Goal: Task Accomplishment & Management: Manage account settings

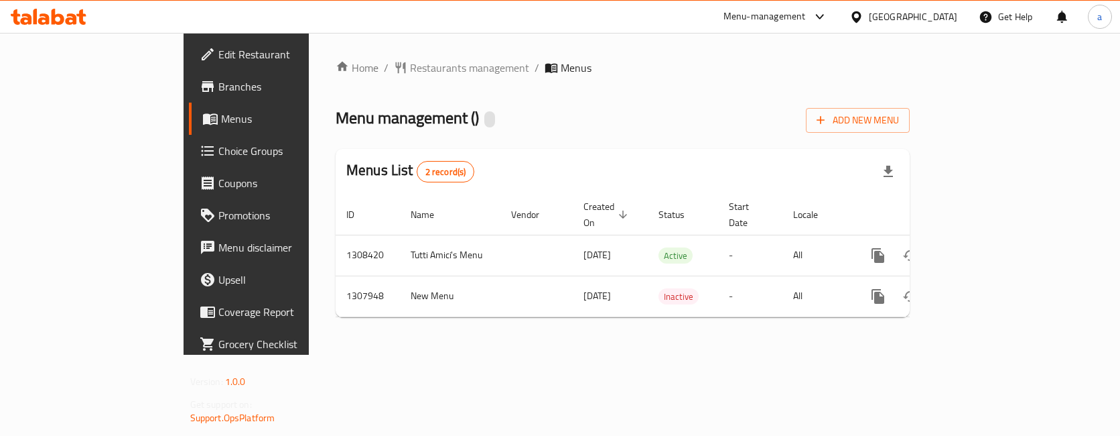
click at [218, 148] on span "Choice Groups" at bounding box center [288, 151] width 141 height 16
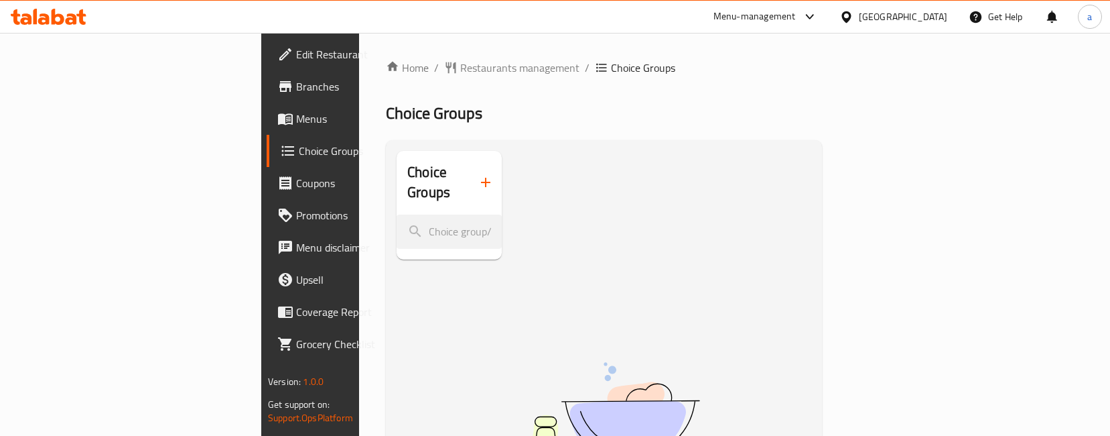
click at [296, 121] on span "Menus" at bounding box center [366, 119] width 140 height 16
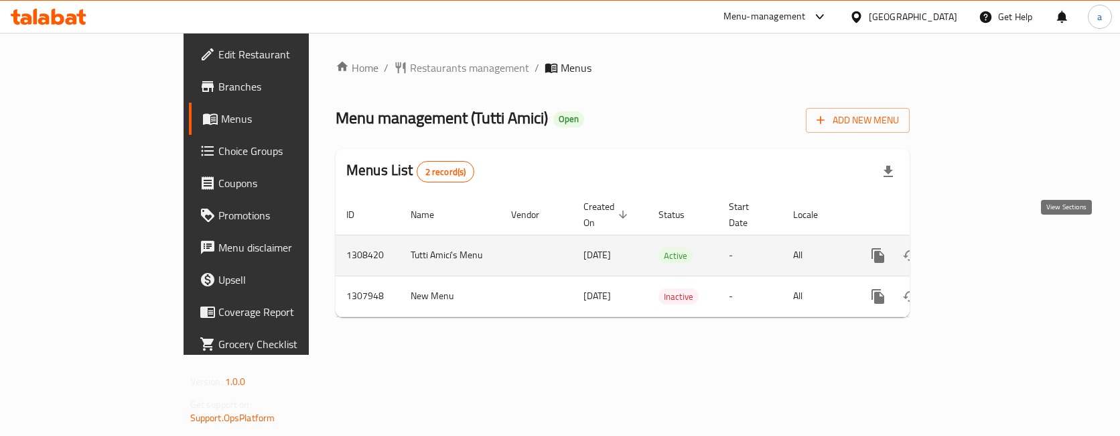
click at [991, 243] on link "enhanced table" at bounding box center [975, 255] width 32 height 32
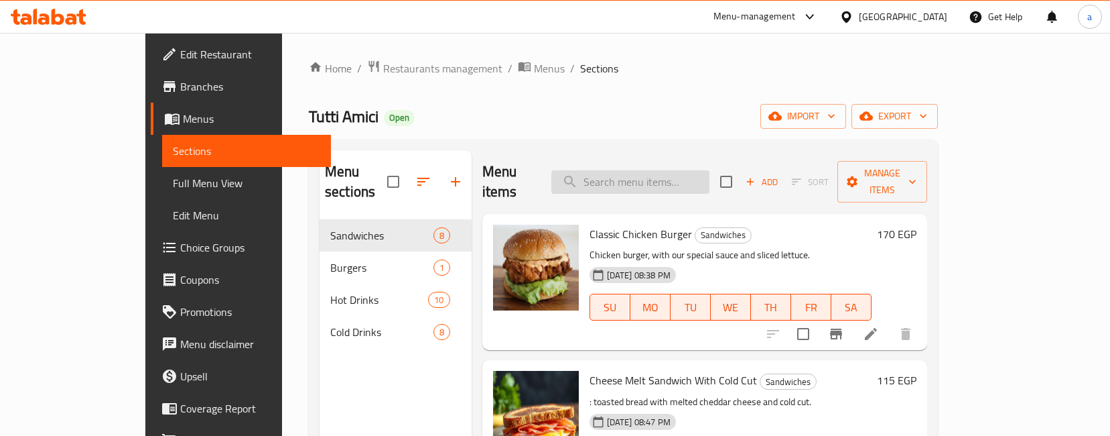
click at [700, 178] on input "search" at bounding box center [630, 181] width 158 height 23
paste input "fizzy blue curacao"
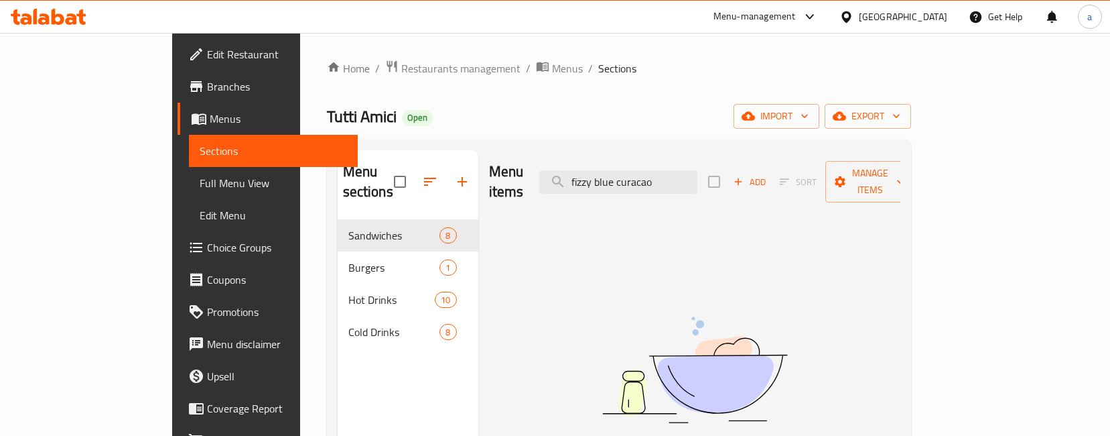
click at [901, 322] on div "Menu items fizzy blue curacao Add Sort Manage items No Items found" at bounding box center [689, 368] width 422 height 436
click at [862, 392] on img at bounding box center [694, 370] width 335 height 178
click at [684, 170] on input "fizzy blue curacao" at bounding box center [618, 181] width 158 height 23
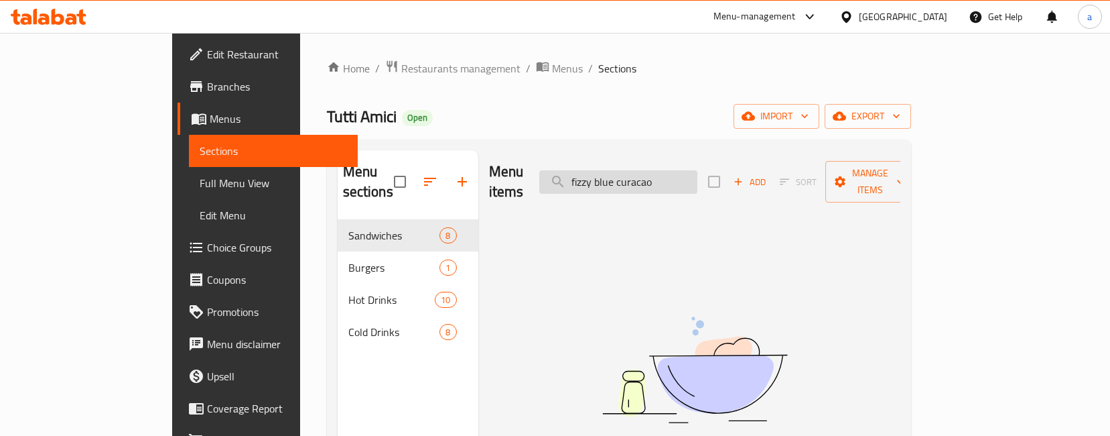
paste input "mojit"
click at [613, 170] on input "fizzy mojito" at bounding box center [618, 181] width 158 height 23
click at [617, 170] on input "fizzy mojito" at bounding box center [618, 181] width 158 height 23
click at [618, 170] on input "fizzy mojito" at bounding box center [618, 181] width 158 height 23
type input "fizzy mojito"
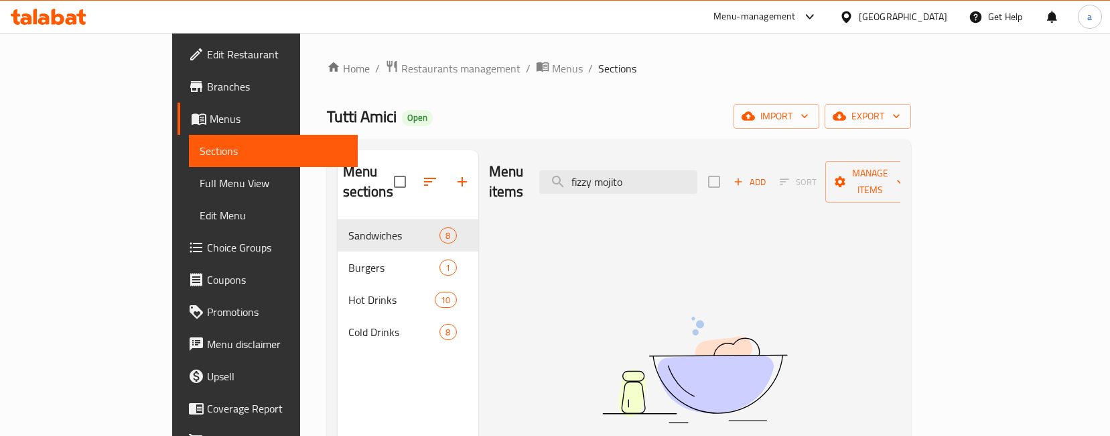
click at [604, 287] on img at bounding box center [694, 370] width 335 height 178
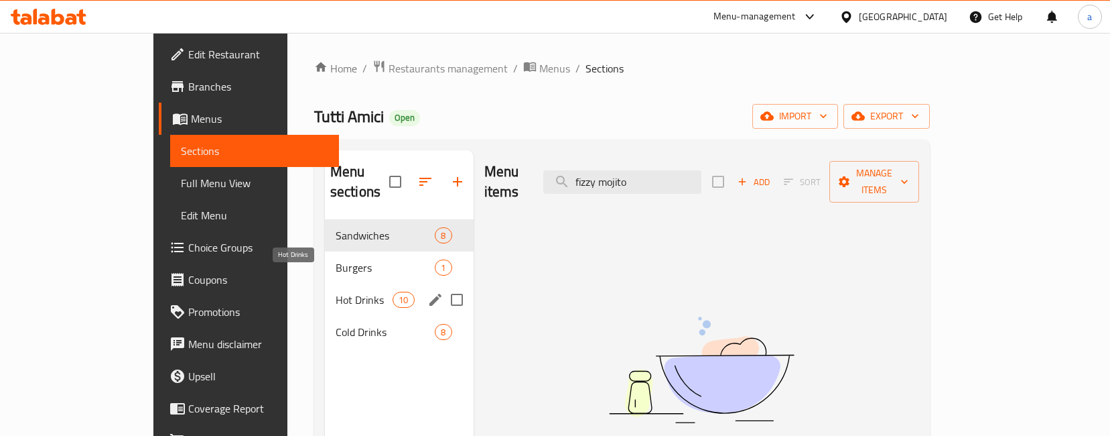
click at [336, 291] on span "Hot Drinks" at bounding box center [364, 299] width 57 height 16
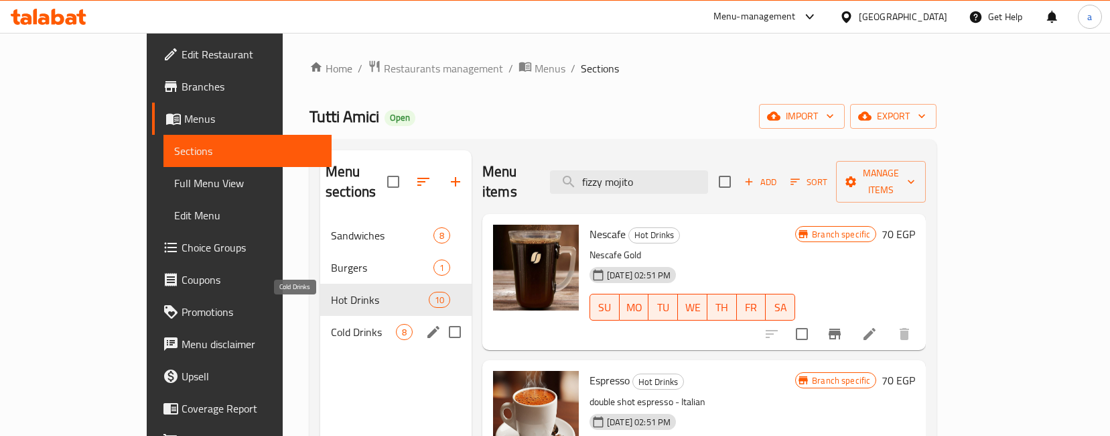
click at [331, 324] on span "Cold Drinks" at bounding box center [363, 332] width 65 height 16
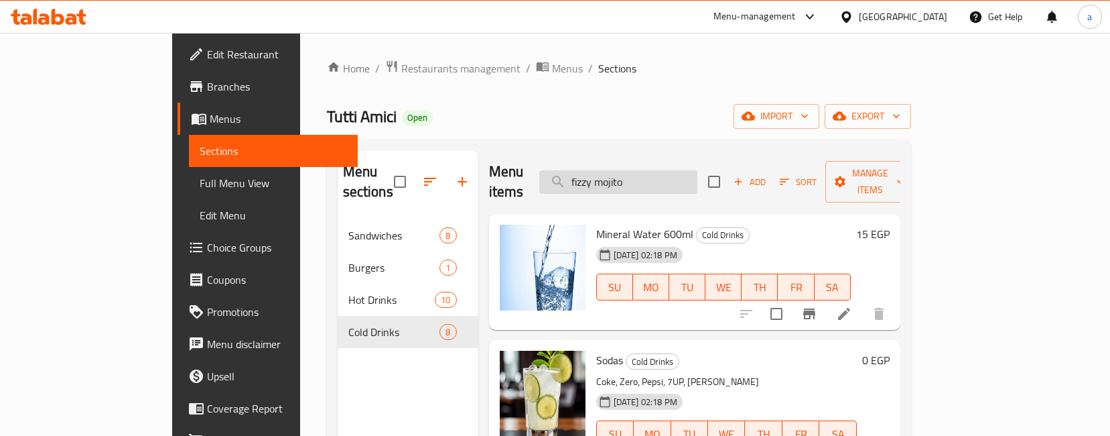
click at [697, 170] on input "fizzy mojito" at bounding box center [618, 181] width 158 height 23
click at [615, 174] on input "fizzy mojito" at bounding box center [618, 181] width 158 height 23
click at [728, 155] on div "Menu items fizzy mojito Add Sort Manage items" at bounding box center [694, 182] width 411 height 64
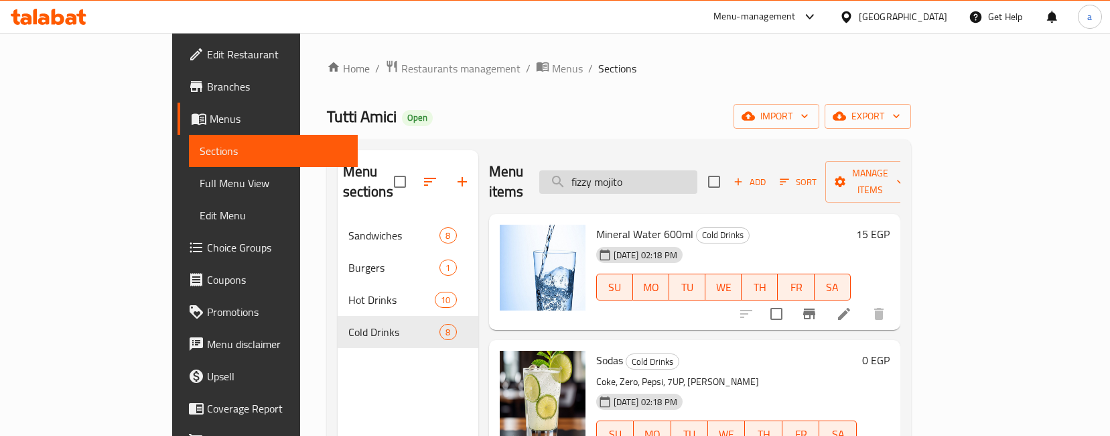
click at [697, 170] on input "fizzy mojito" at bounding box center [618, 181] width 158 height 23
click at [377, 361] on div "Menu sections Sandwiches 8 Burgers 1 Hot Drinks 10 Cold Drinks 8" at bounding box center [408, 368] width 141 height 436
click at [692, 170] on input "fizzy mojito" at bounding box center [618, 181] width 158 height 23
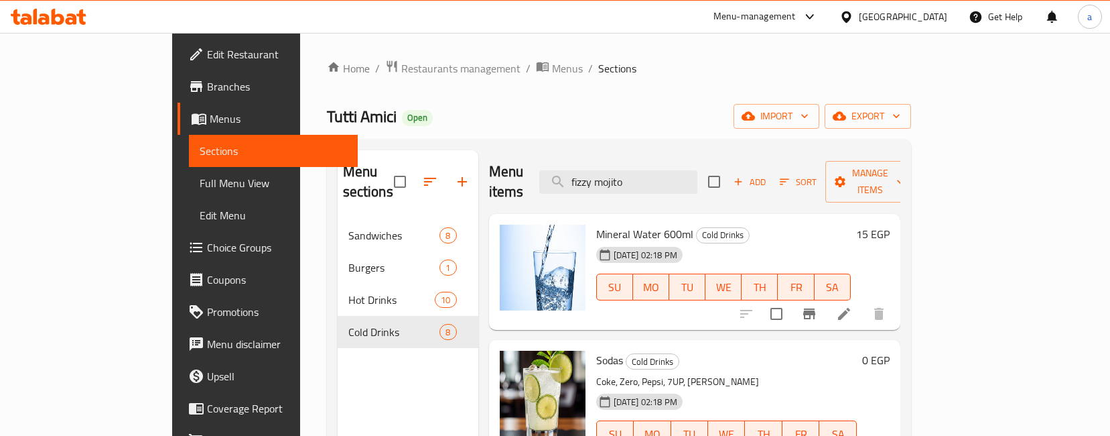
click at [663, 129] on div "Home / Restaurants management / Menus / Sections Tutti Amici Open import export…" at bounding box center [619, 328] width 584 height 537
click at [616, 174] on input "fizzy mojito" at bounding box center [618, 181] width 158 height 23
click at [673, 170] on input "fizzy mojito" at bounding box center [618, 181] width 158 height 23
click at [675, 170] on input "fizzy mojito" at bounding box center [618, 181] width 158 height 23
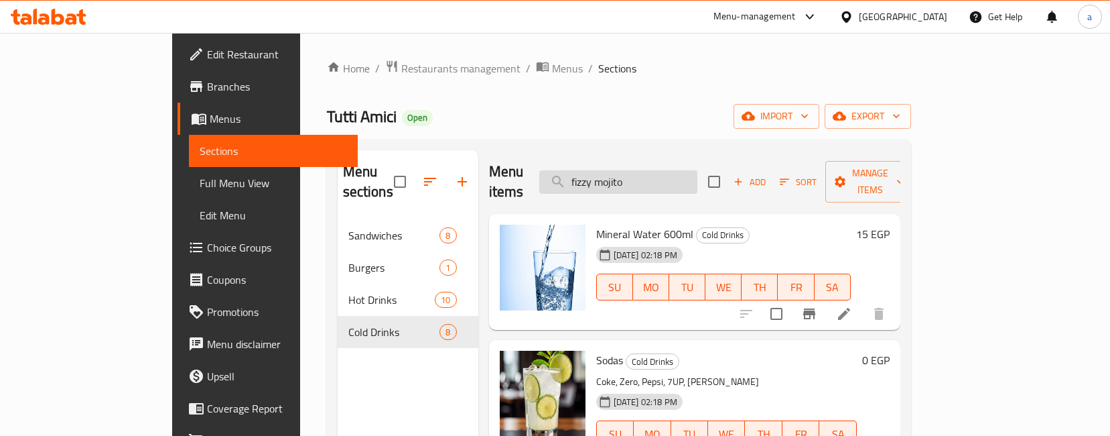
click at [675, 170] on input "fizzy mojito" at bounding box center [618, 181] width 158 height 23
paste input "fizzy mojito"
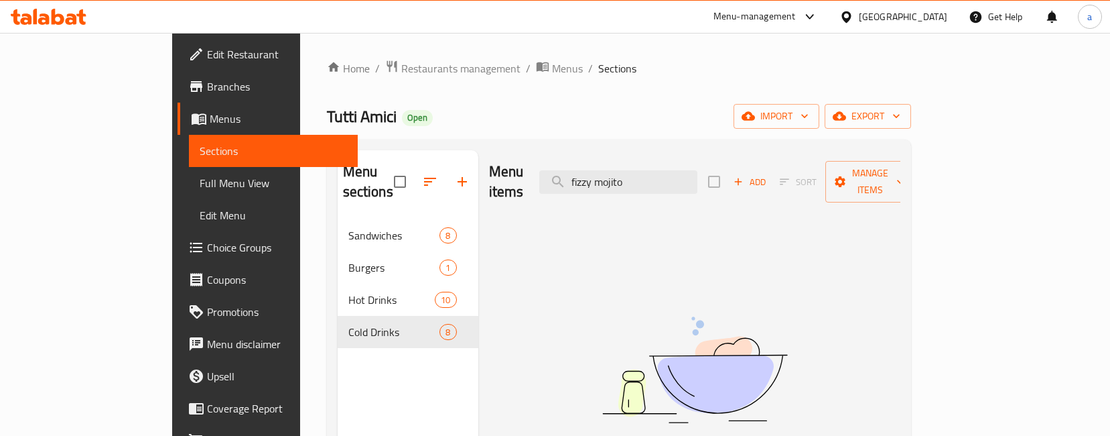
click at [722, 303] on img at bounding box center [694, 370] width 335 height 178
click at [697, 178] on input "fizzy mojito" at bounding box center [618, 181] width 158 height 23
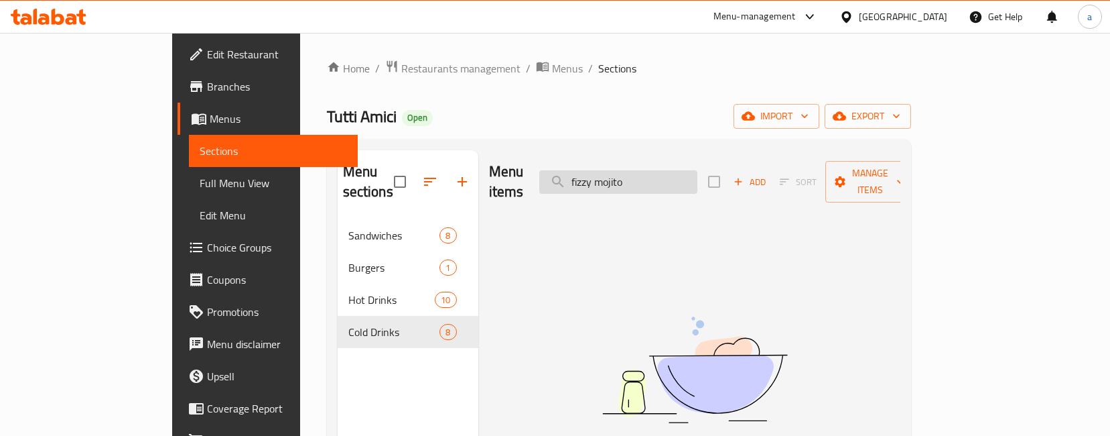
click at [697, 178] on input "fizzy mojito" at bounding box center [618, 181] width 158 height 23
paste input "blue curaca"
click at [615, 176] on input "fizzy blue curacao" at bounding box center [618, 181] width 158 height 23
click at [615, 174] on input "fizzy blue curacao" at bounding box center [618, 181] width 158 height 23
type input "fizzy blue curacao"
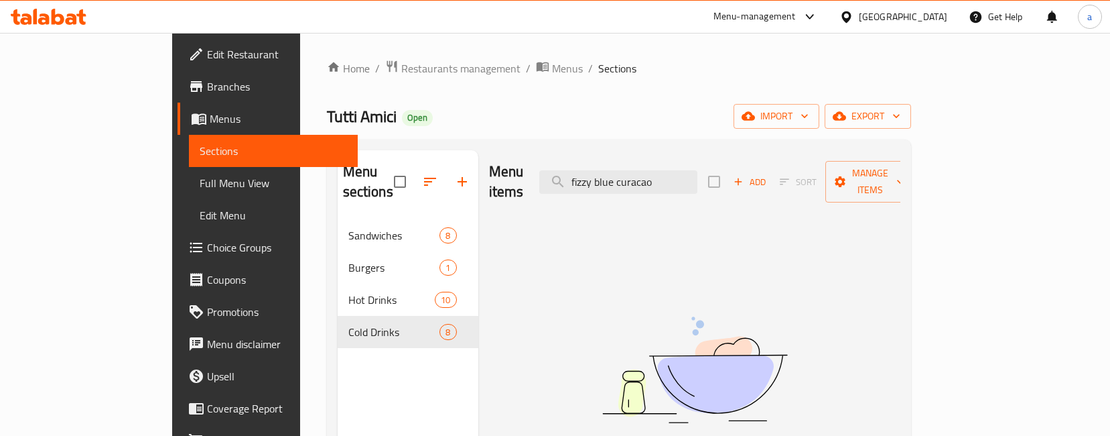
click at [577, 255] on div "Menu items fizzy blue curacao Add Sort Manage items No Items found" at bounding box center [689, 368] width 422 height 436
click at [401, 67] on span "Restaurants management" at bounding box center [460, 68] width 119 height 16
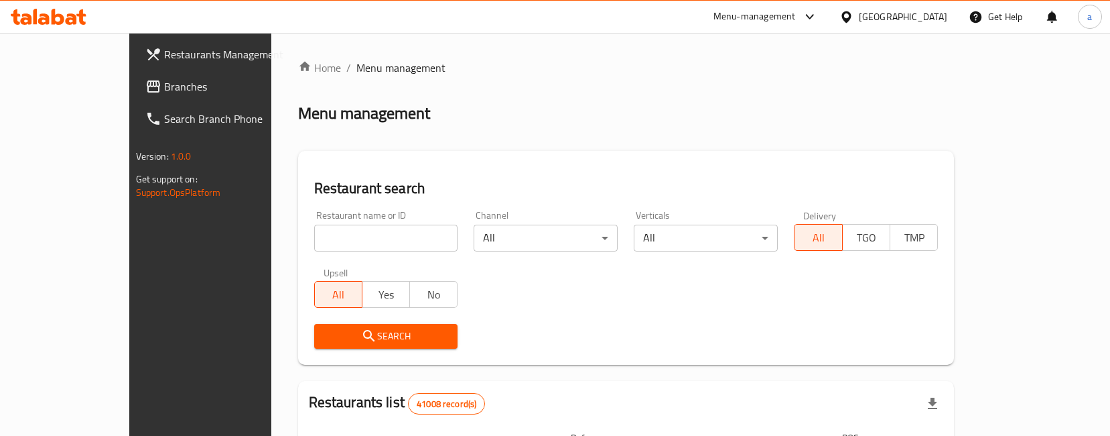
click at [164, 84] on span "Branches" at bounding box center [234, 86] width 140 height 16
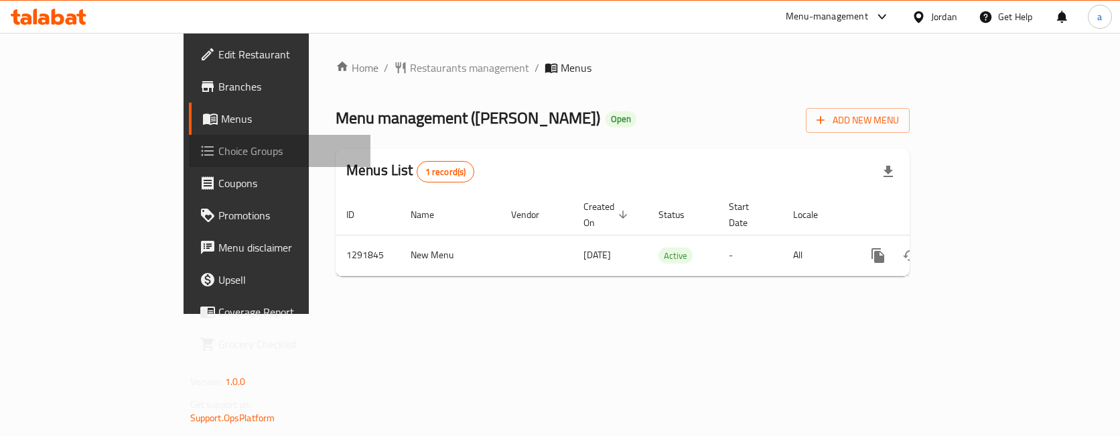
click at [218, 145] on span "Choice Groups" at bounding box center [288, 151] width 141 height 16
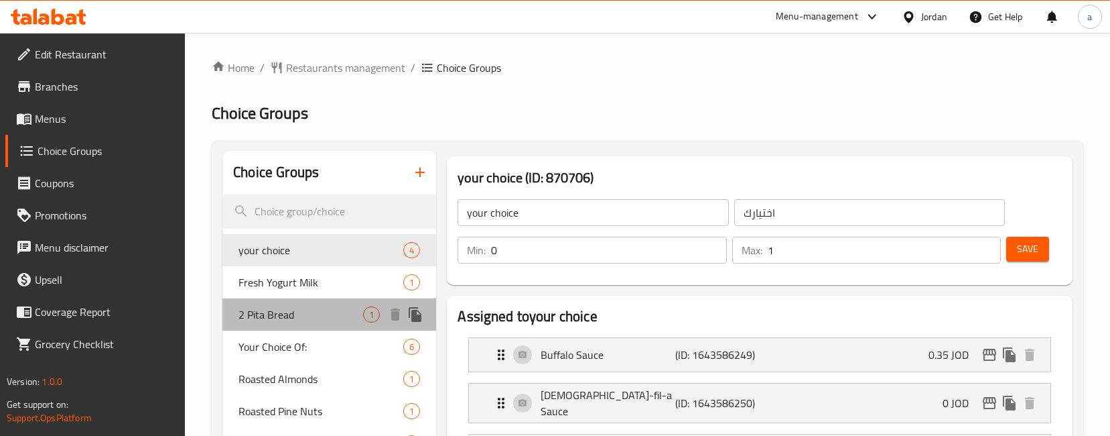
click at [306, 320] on span "2 Pita Bread" at bounding box center [301, 314] width 125 height 16
type input "2 Pita Bread"
type input "2 خبز بيتا"
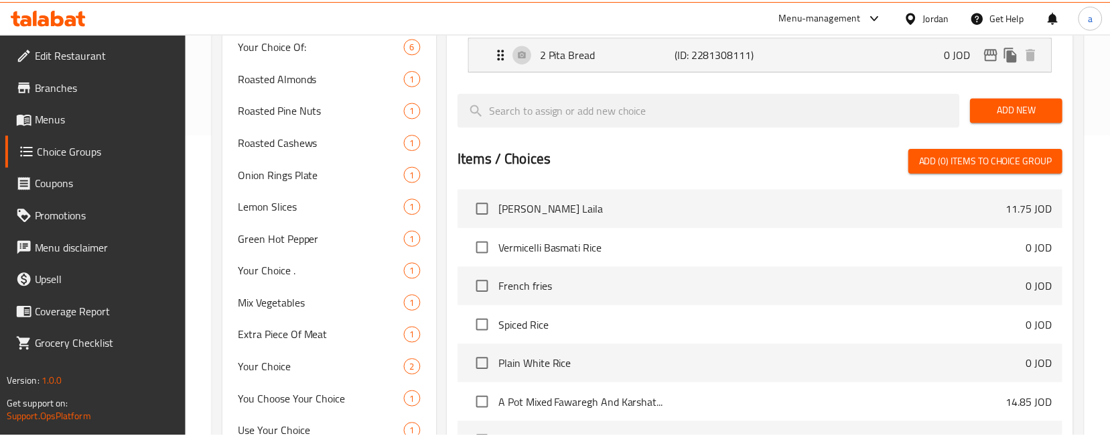
scroll to position [549, 0]
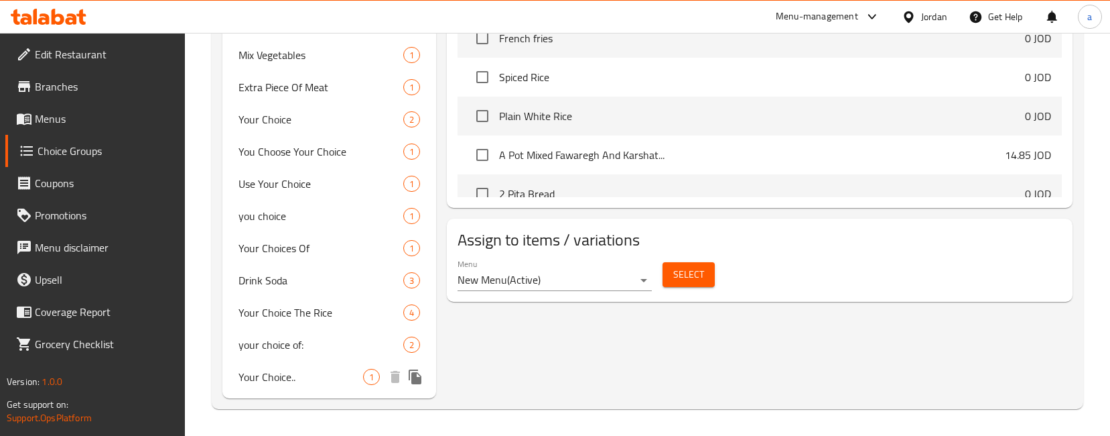
click at [290, 378] on span "Your Choice.." at bounding box center [301, 377] width 125 height 16
type input "Your Choice.."
type input "اختيارك.."
type input "1"
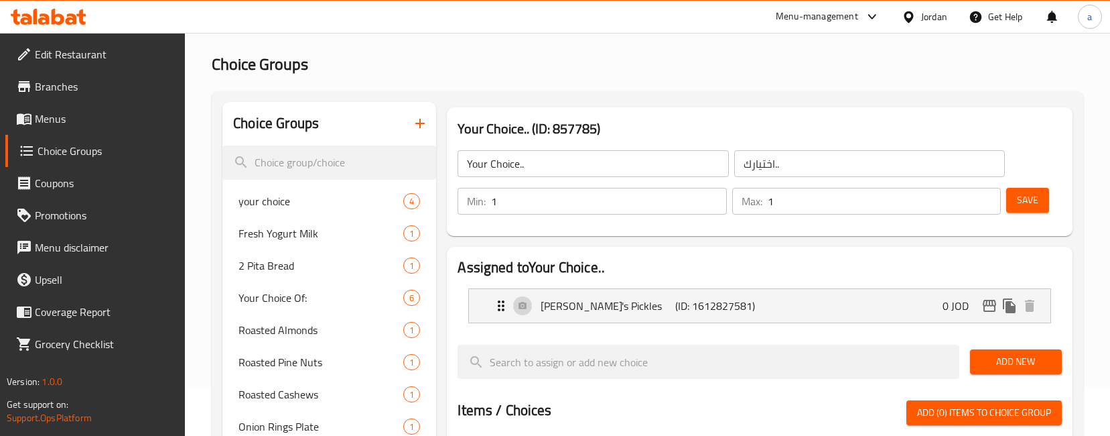
scroll to position [13, 0]
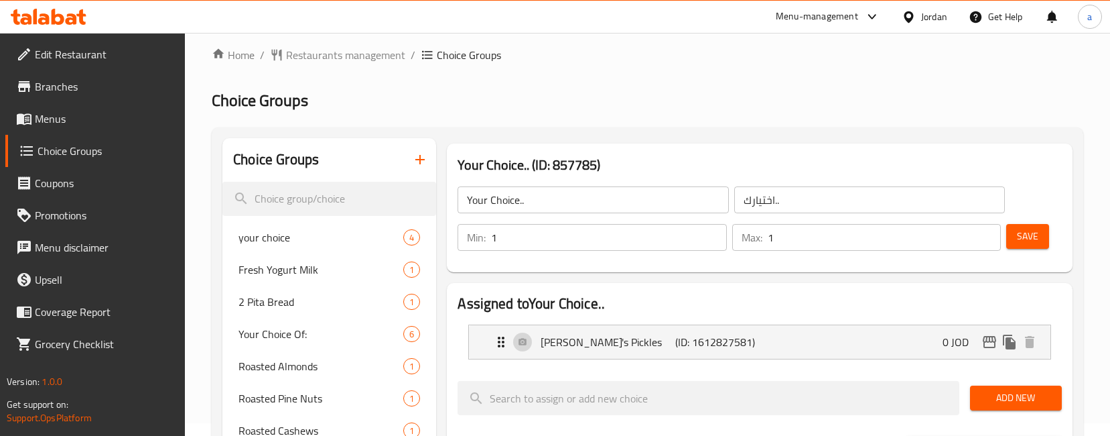
click at [1069, 262] on div "Your Choice.. (ID: 857785) Your Choice.. ​ اختيارك.. ​ Min: 1 ​ Max: 1 ​ Save" at bounding box center [760, 207] width 626 height 129
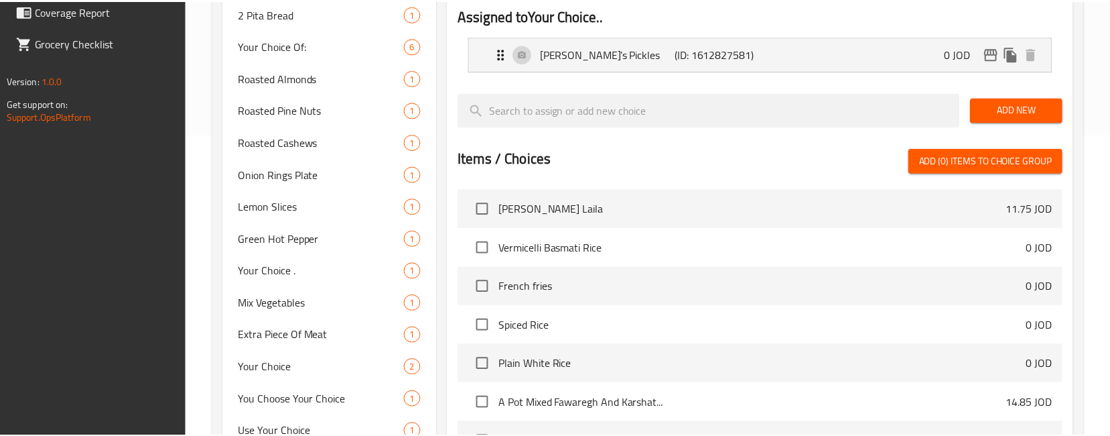
scroll to position [549, 0]
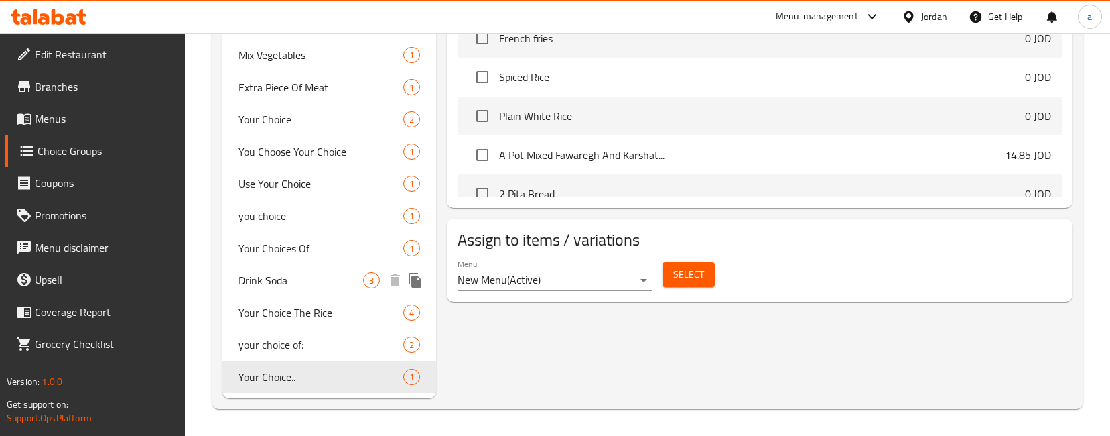
click at [263, 281] on span "Drink Soda" at bounding box center [301, 280] width 125 height 16
type input "Drink Soda"
type input "شرب الصودا"
type input "0"
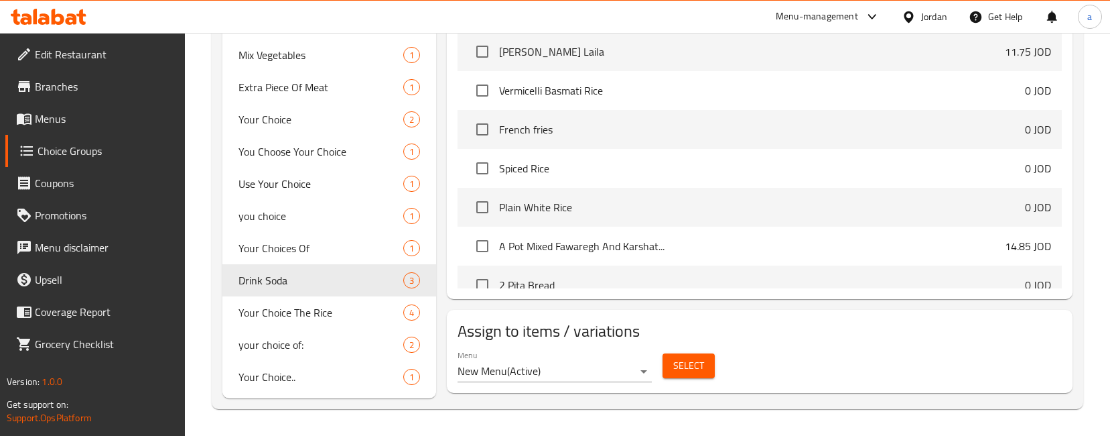
click at [1078, 165] on div "Choice Groups your choice 4 Fresh Yogurt Milk 1 2 Pita Bread 1 Your Choice Of: …" at bounding box center [648, -1] width 872 height 817
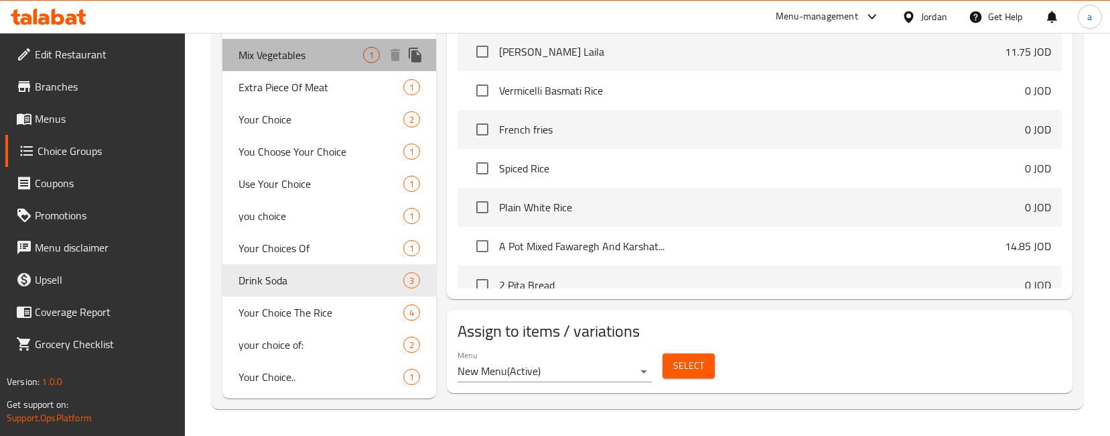
click at [259, 56] on span "Mix Vegetables" at bounding box center [301, 55] width 125 height 16
type input "Mix Vegetables"
type input "خضره مشكله"
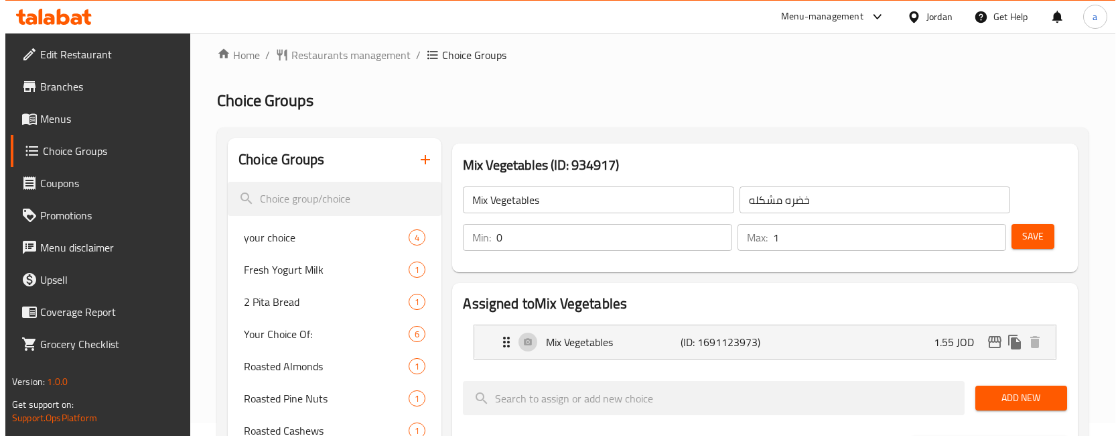
scroll to position [0, 0]
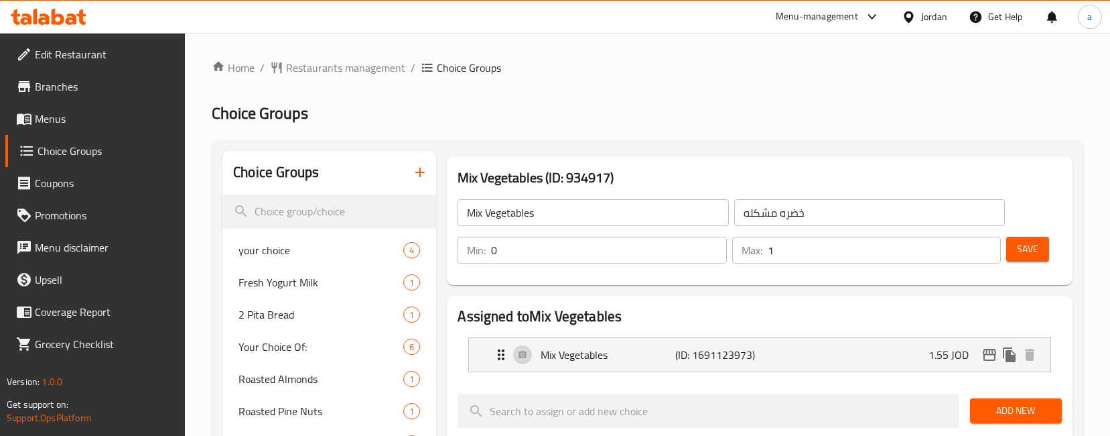
click at [1072, 259] on div "Mix Vegetables (ID: 934917) Mix Vegetables ​ خضره مشكله ​ Min: 0 ​ Max: 1 ​ Save" at bounding box center [760, 220] width 626 height 129
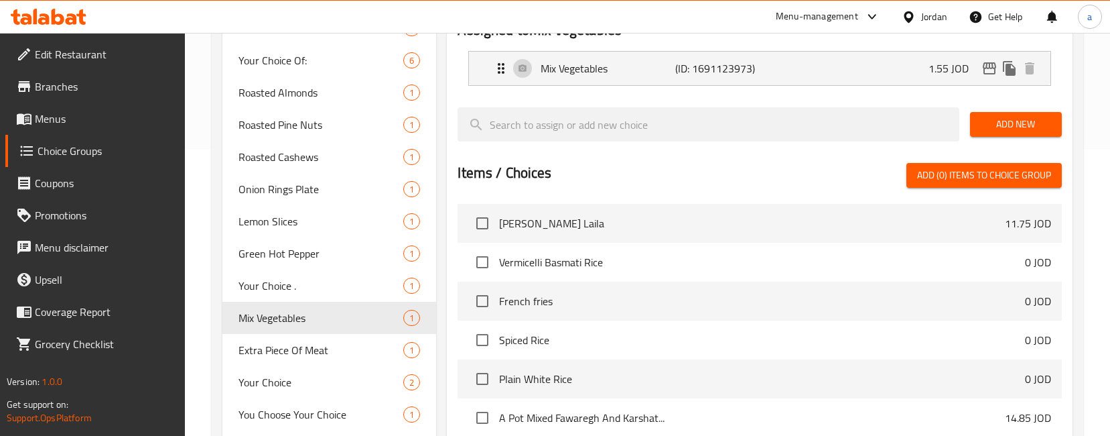
scroll to position [281, 0]
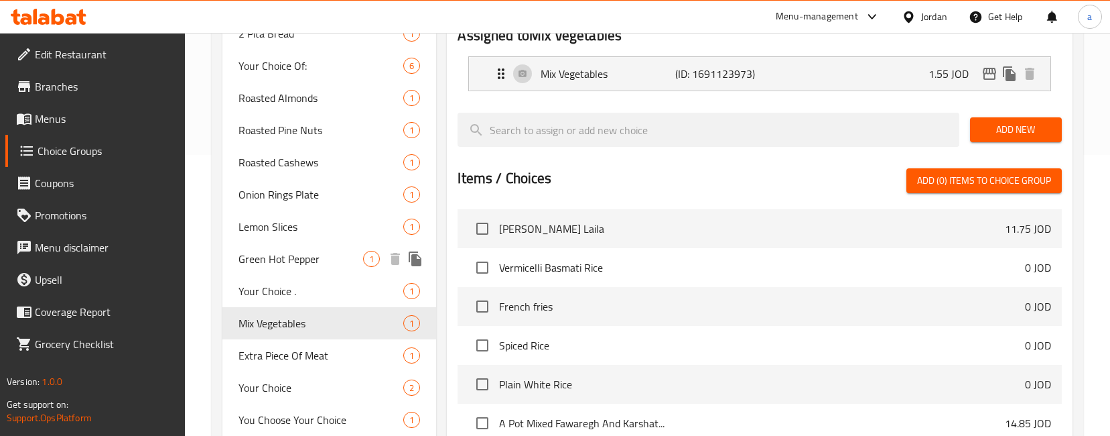
click at [285, 267] on span "Green Hot Pepper" at bounding box center [301, 259] width 125 height 16
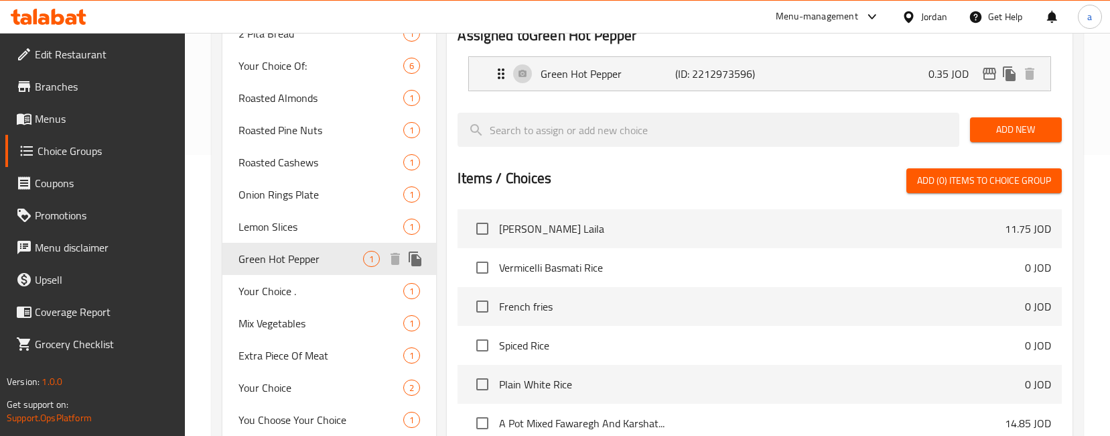
type input "Green Hot Pepper"
type input "فلفل اخضر حار"
click at [1089, 174] on div "Home / Restaurants management / Choice Groups Choice Groups Choice Groups your …" at bounding box center [647, 227] width 925 height 951
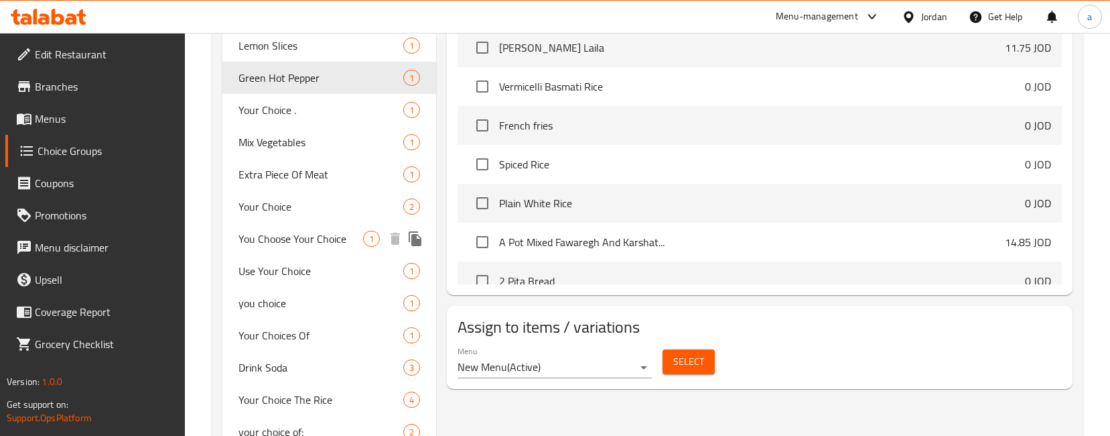
scroll to position [348, 0]
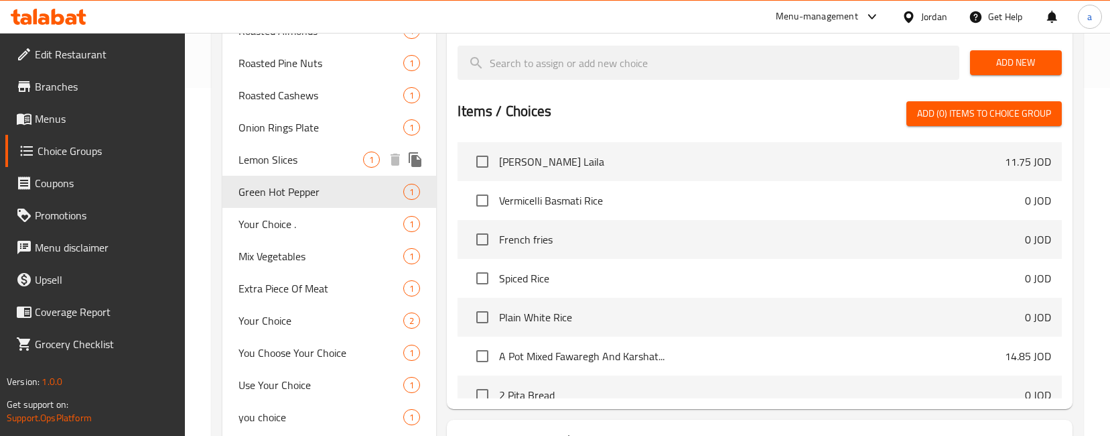
click at [279, 166] on span "Lemon Slices" at bounding box center [301, 159] width 125 height 16
type input "Lemon Slices"
type input "[PERSON_NAME]"
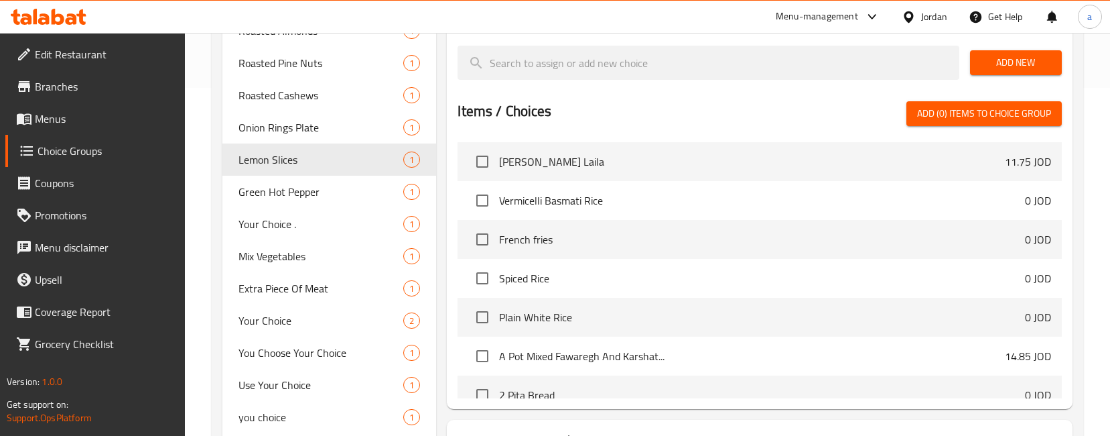
click at [1064, 204] on div "Assigned to Lemon Slices Lemon Slices (ID: 2200661632) 0.55 JOD Name (En) Lemon…" at bounding box center [760, 178] width 626 height 461
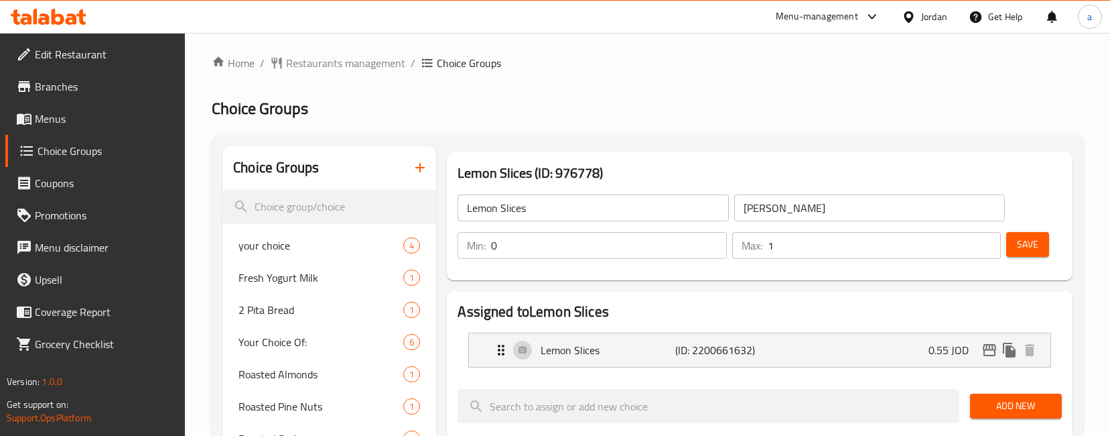
scroll to position [0, 0]
